Goal: Task Accomplishment & Management: Use online tool/utility

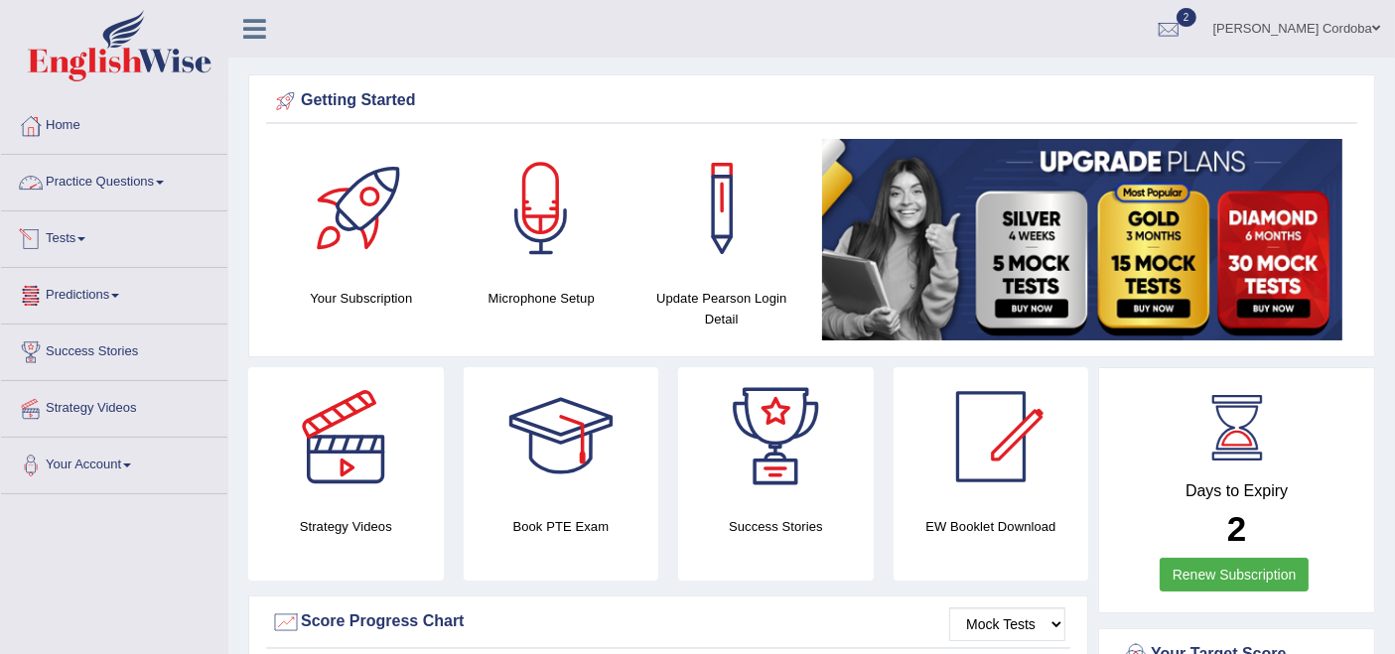
click at [76, 225] on link "Tests" at bounding box center [114, 237] width 226 height 50
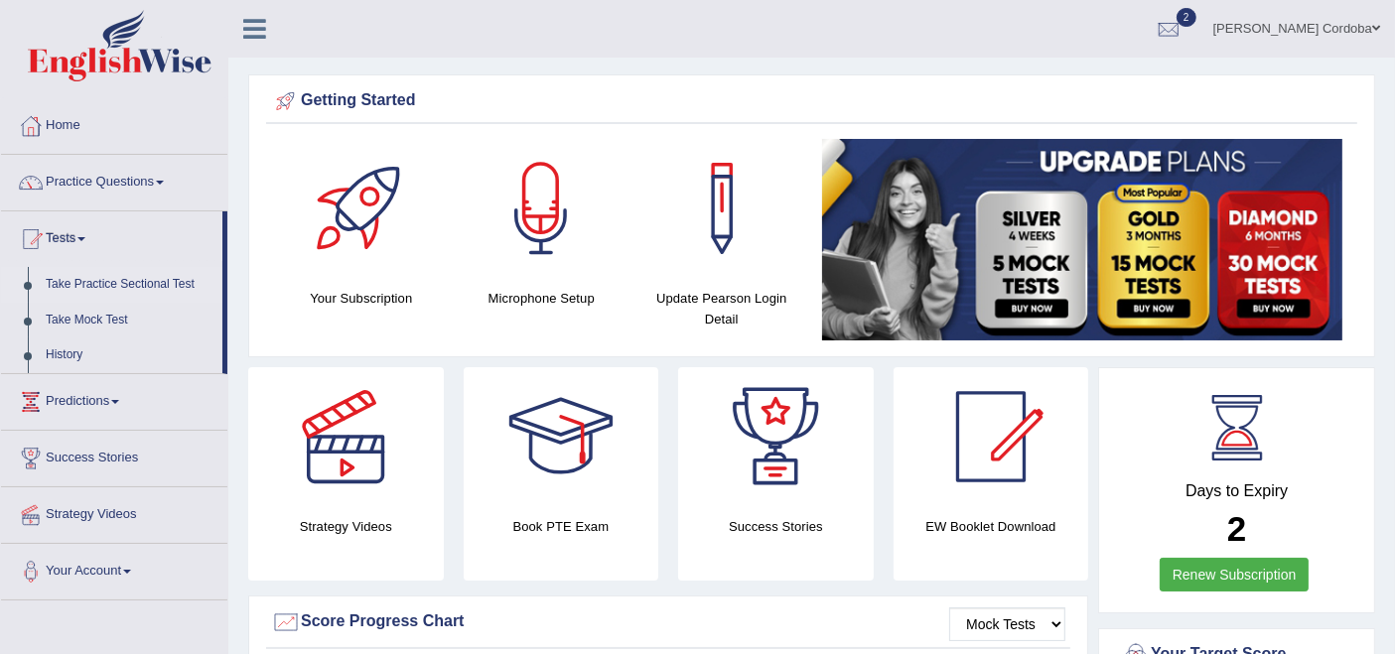
click at [145, 275] on link "Take Practice Sectional Test" at bounding box center [130, 285] width 186 height 36
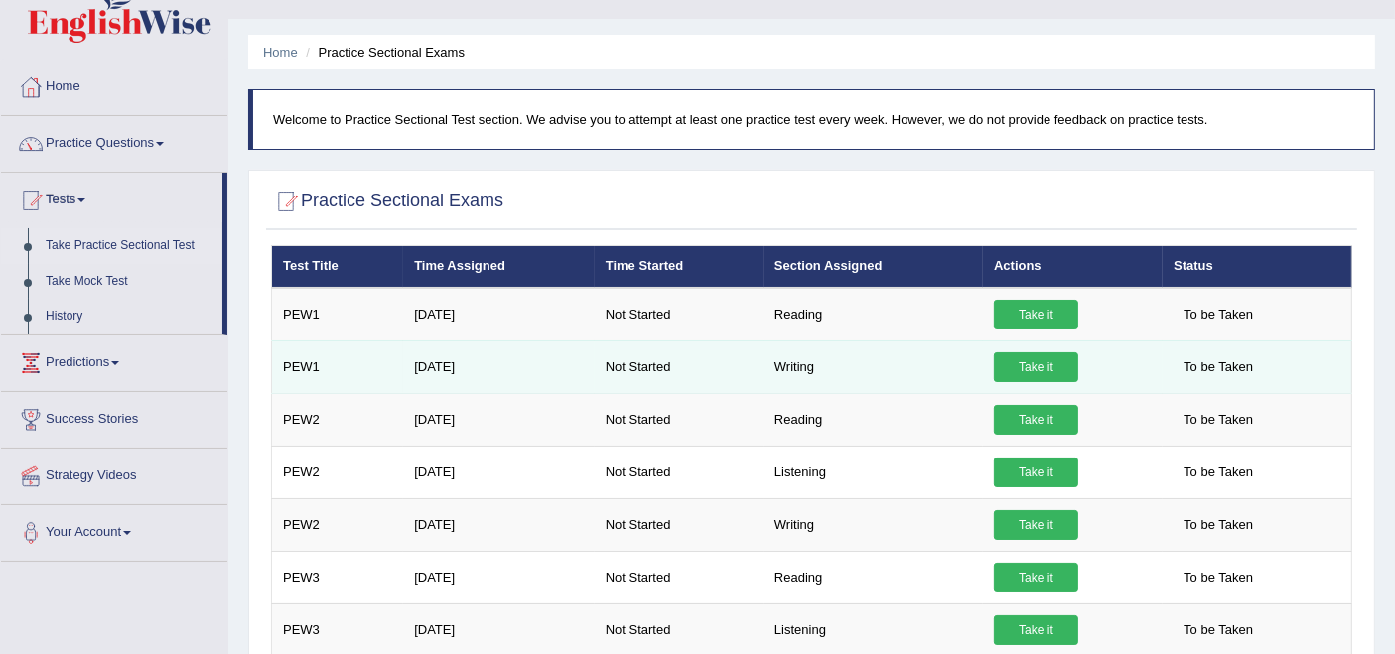
click at [1029, 358] on link "Take it" at bounding box center [1036, 368] width 84 height 30
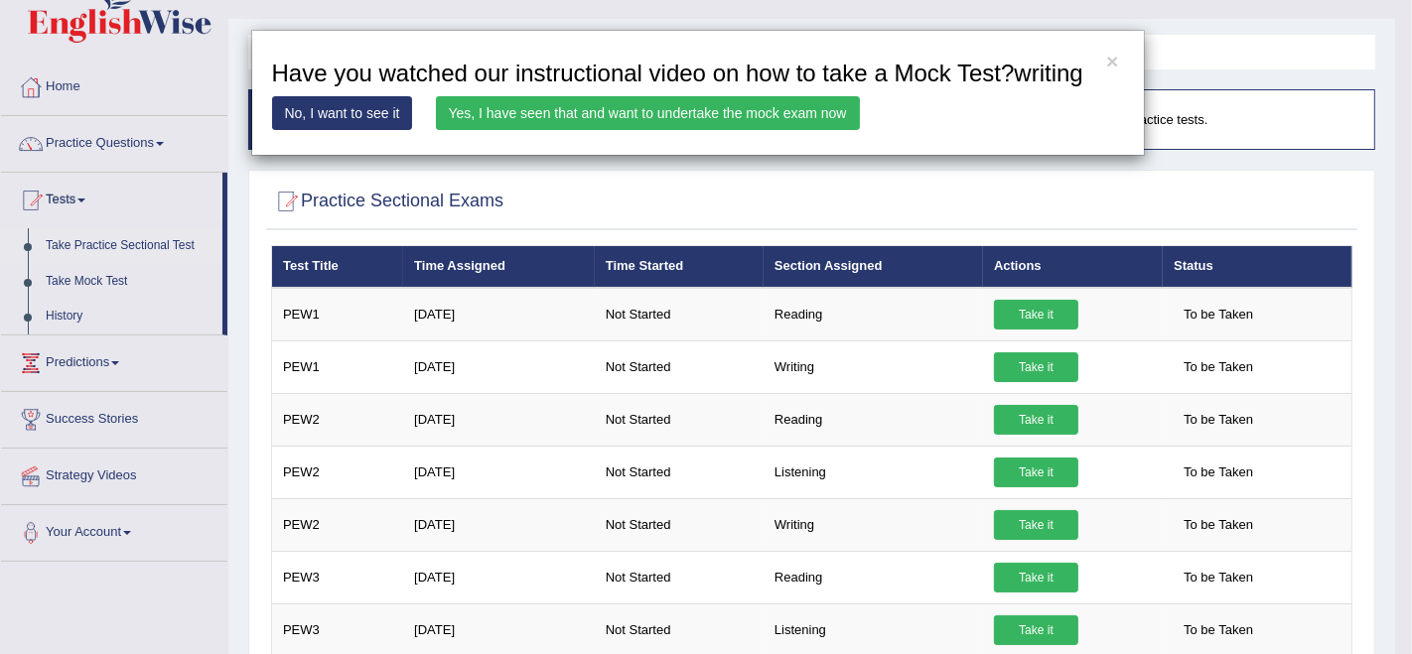
click at [724, 99] on link "Yes, I have seen that and want to undertake the mock exam now" at bounding box center [648, 113] width 424 height 34
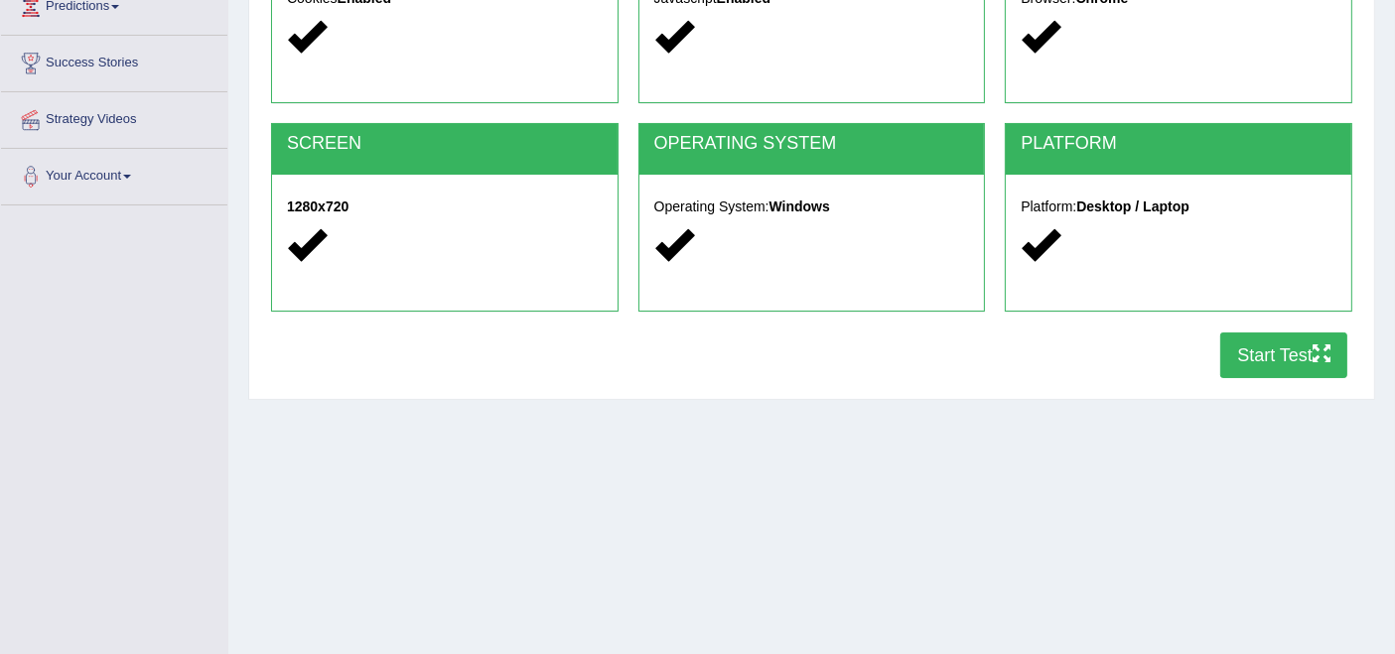
scroll to position [290, 0]
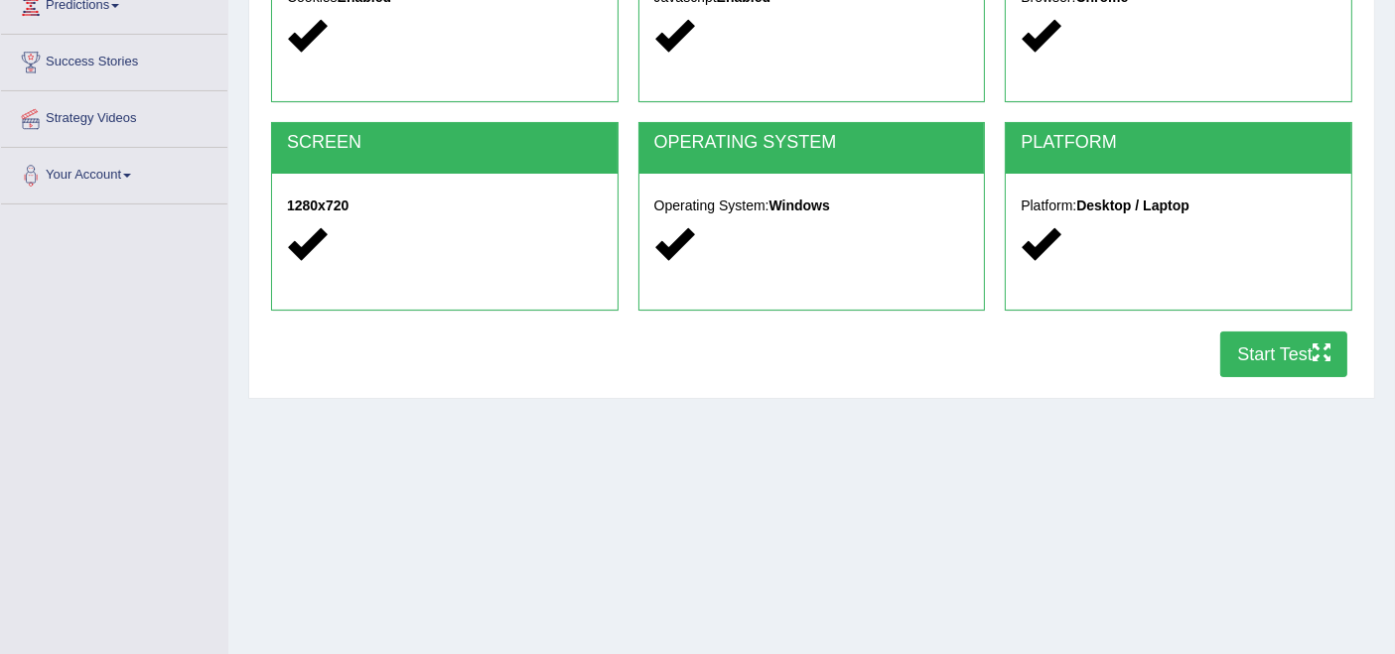
click at [1271, 351] on button "Start Test" at bounding box center [1284, 355] width 127 height 46
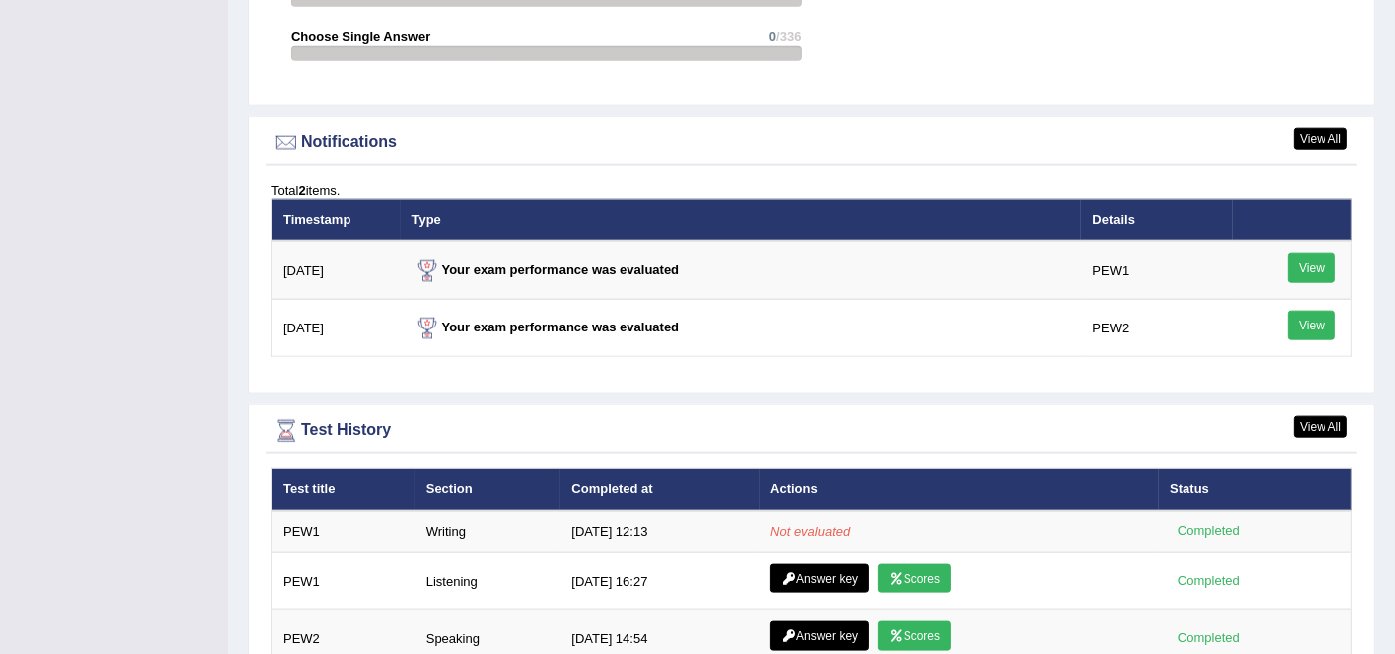
scroll to position [2458, 0]
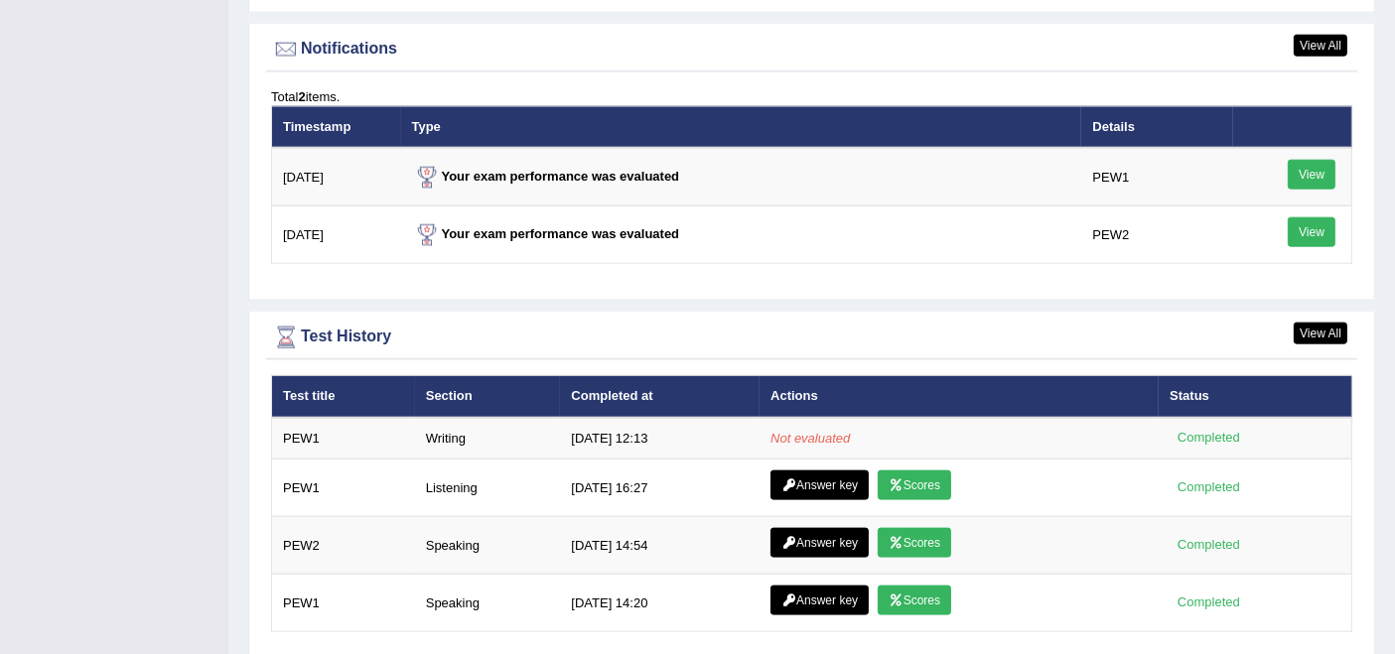
scroll to position [2408, 0]
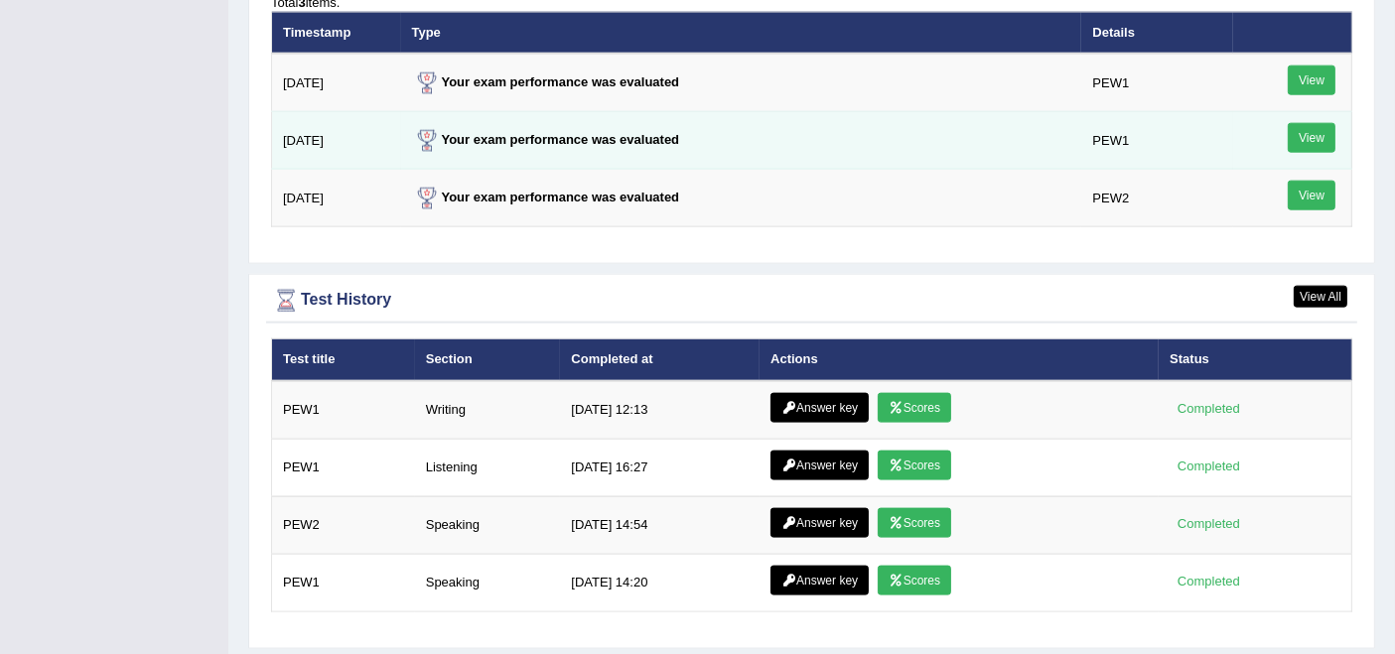
scroll to position [2491, 0]
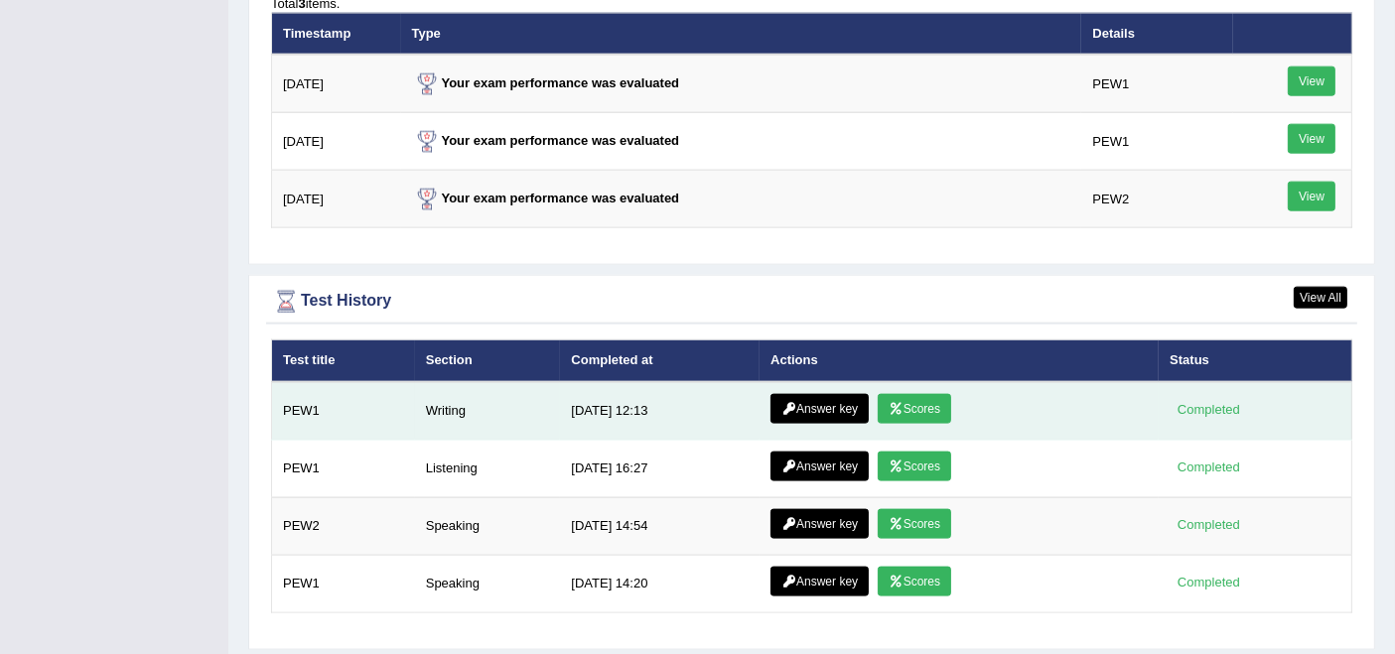
click at [931, 403] on link "Scores" at bounding box center [914, 409] width 73 height 30
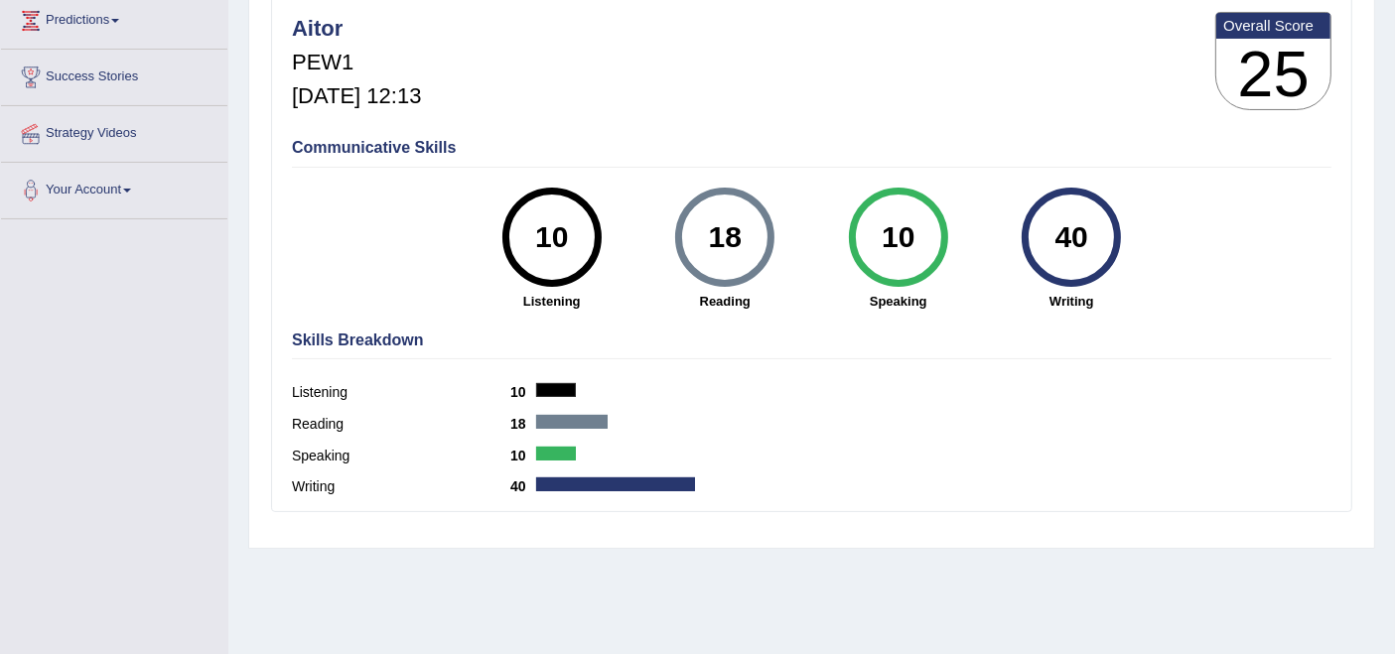
scroll to position [275, 0]
